Goal: Navigation & Orientation: Understand site structure

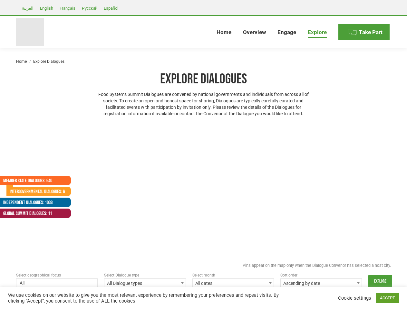
select select
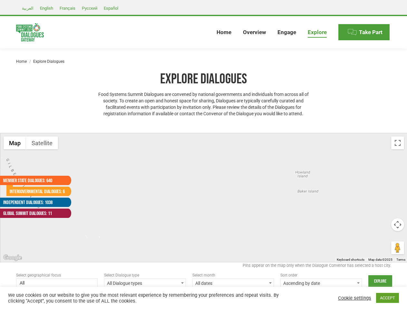
click at [203, 155] on div at bounding box center [203, 197] width 407 height 129
click at [203, 198] on div at bounding box center [203, 197] width 407 height 129
click at [15, 143] on button "Map" at bounding box center [15, 142] width 23 height 13
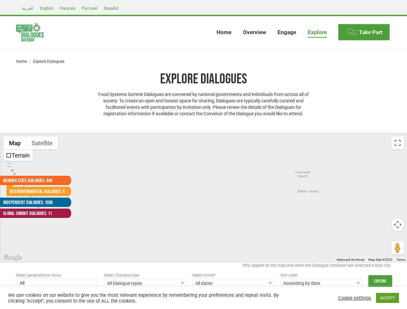
click at [15, 143] on button "Map" at bounding box center [15, 142] width 23 height 13
click at [42, 143] on button "Satellite" at bounding box center [42, 142] width 32 height 13
click at [42, 143] on button "Satellite" at bounding box center [42, 142] width 33 height 13
click at [397, 143] on button "Toggle fullscreen view" at bounding box center [397, 142] width 13 height 13
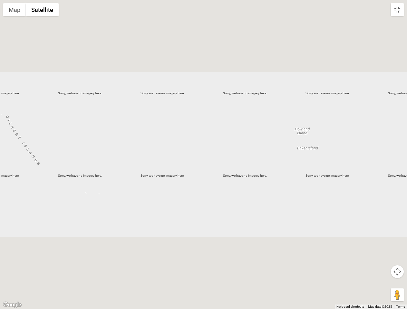
click at [397, 225] on div at bounding box center [203, 154] width 407 height 309
